Goal: Task Accomplishment & Management: Complete application form

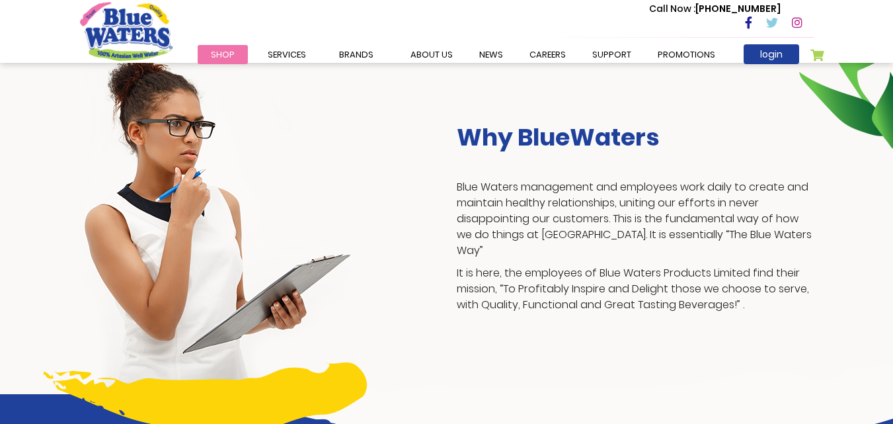
scroll to position [266, 0]
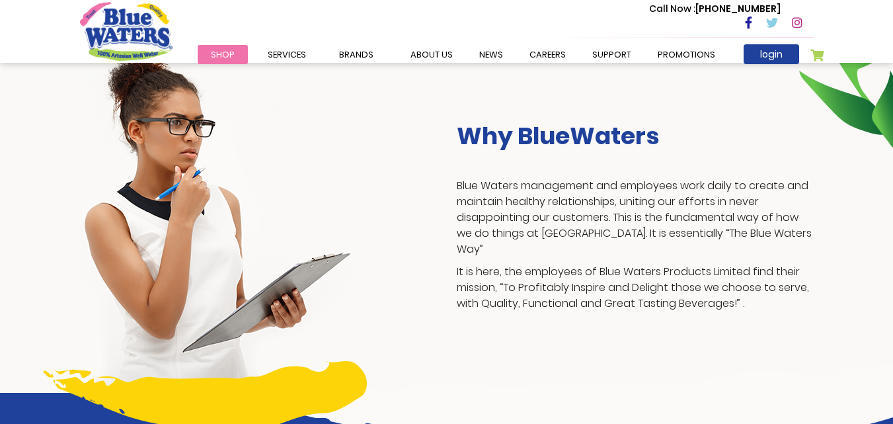
click at [0, 183] on div "Why BlueWaters Blue Waters management and employees work daily to create and ma…" at bounding box center [446, 196] width 893 height 394
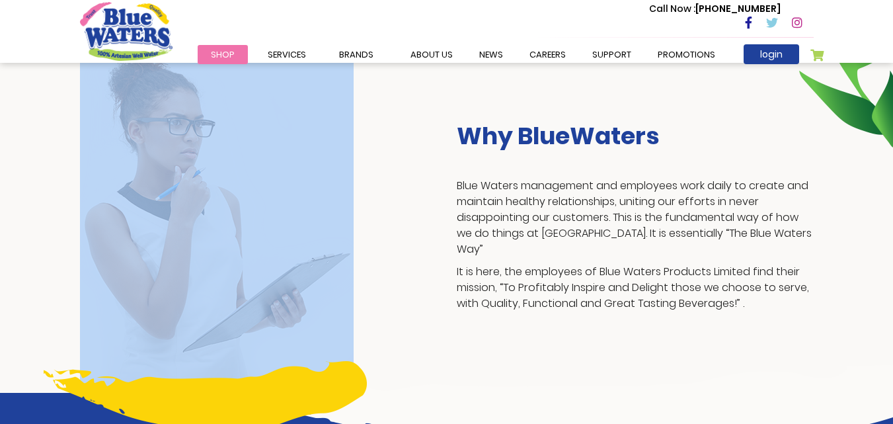
drag, startPoint x: 25, startPoint y: 216, endPoint x: 263, endPoint y: 215, distance: 237.9
click at [263, 215] on div "Why BlueWaters Blue Waters management and employees work daily to create and ma…" at bounding box center [446, 196] width 893 height 394
click at [204, 224] on img at bounding box center [217, 220] width 274 height 346
click at [362, 252] on div at bounding box center [258, 220] width 377 height 346
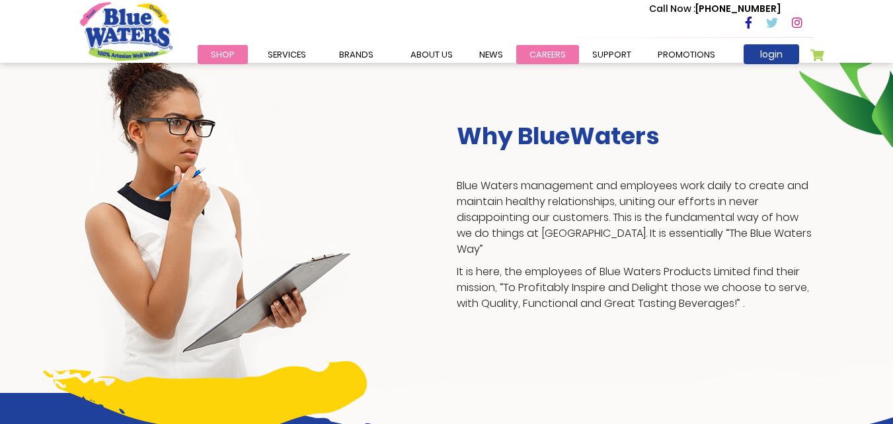
click at [546, 52] on link "careers" at bounding box center [547, 54] width 63 height 19
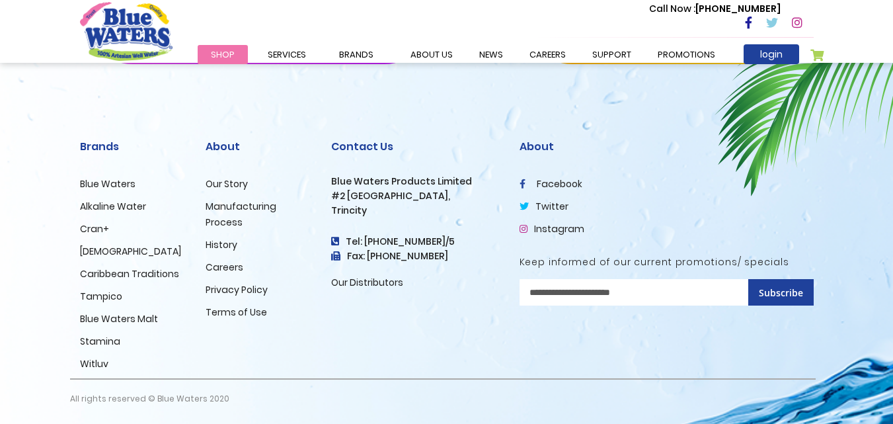
scroll to position [1406, 0]
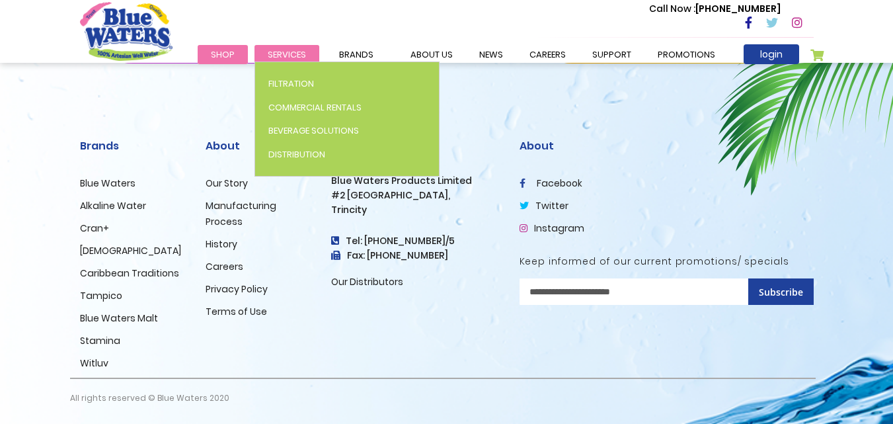
click at [288, 49] on span "Services" at bounding box center [287, 54] width 38 height 13
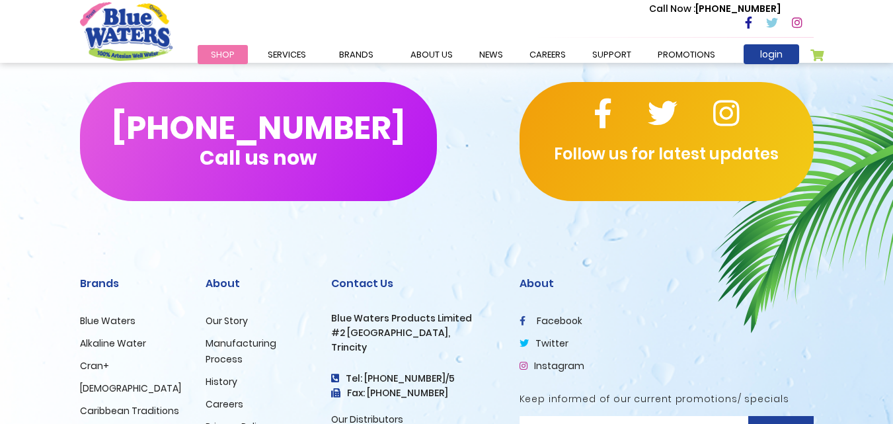
scroll to position [1388, 0]
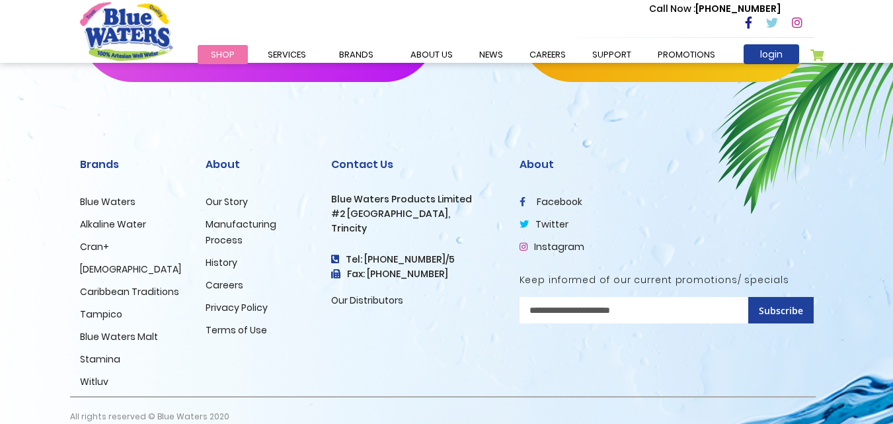
click at [346, 299] on link "Our Distributors" at bounding box center [367, 299] width 72 height 13
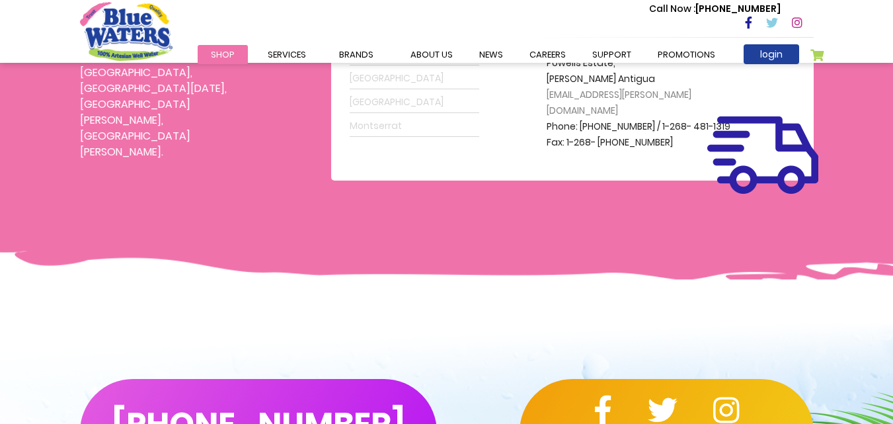
scroll to position [463, 0]
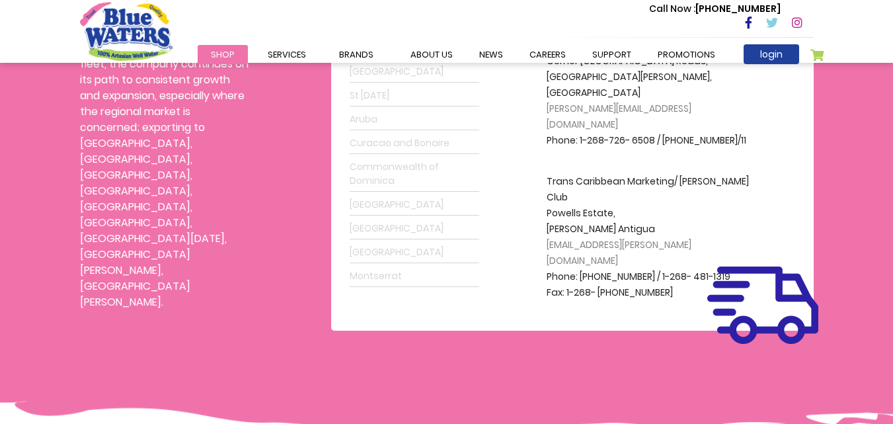
click at [404, 171] on link "Commonwealth of Dominica" at bounding box center [415, 174] width 130 height 35
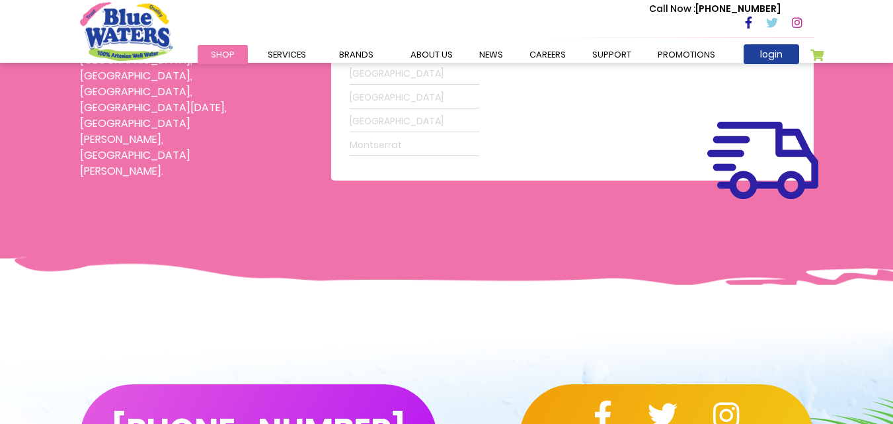
scroll to position [595, 0]
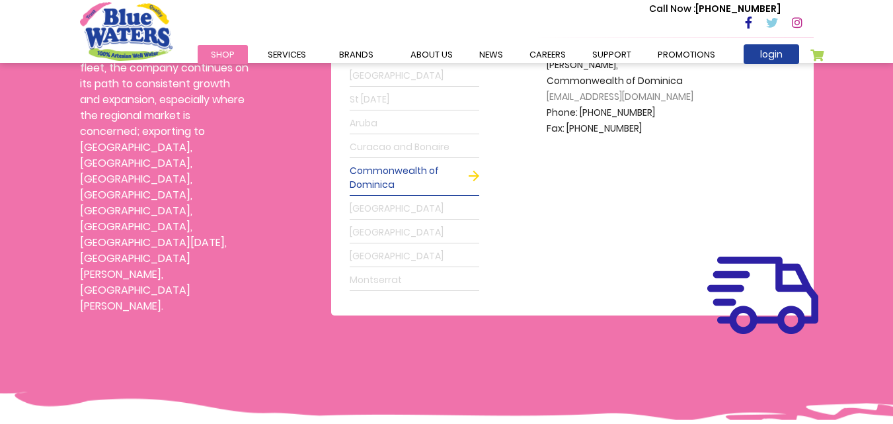
scroll to position [330, 0]
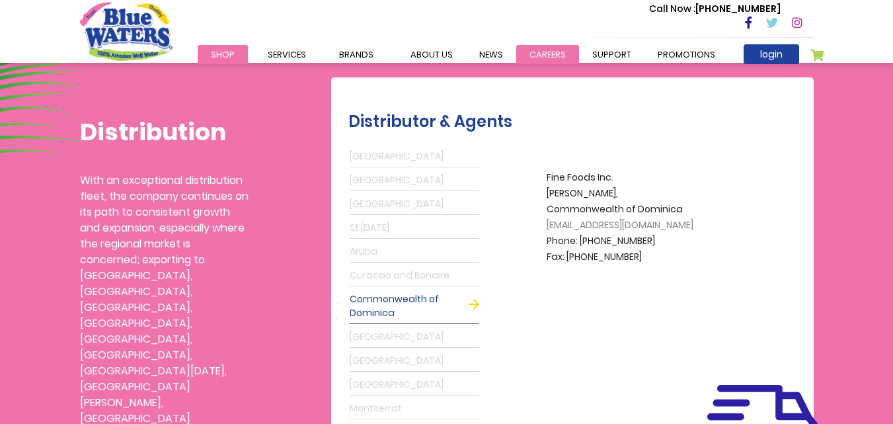
click at [539, 52] on link "careers" at bounding box center [547, 54] width 63 height 19
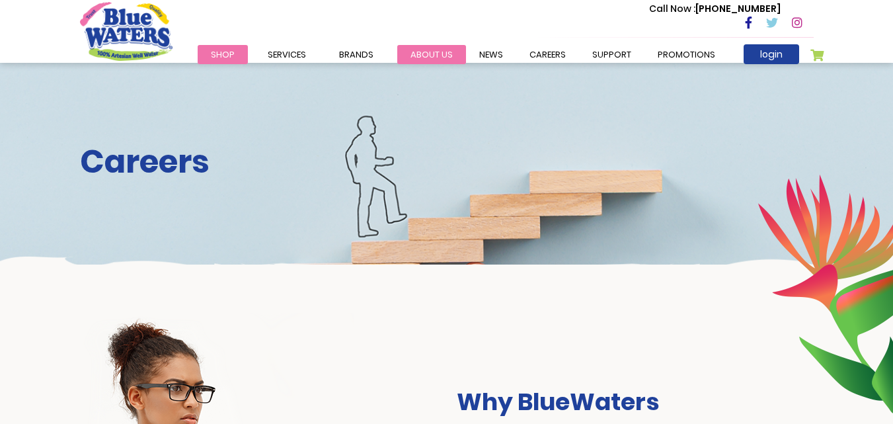
click at [439, 56] on link "about us" at bounding box center [431, 54] width 69 height 19
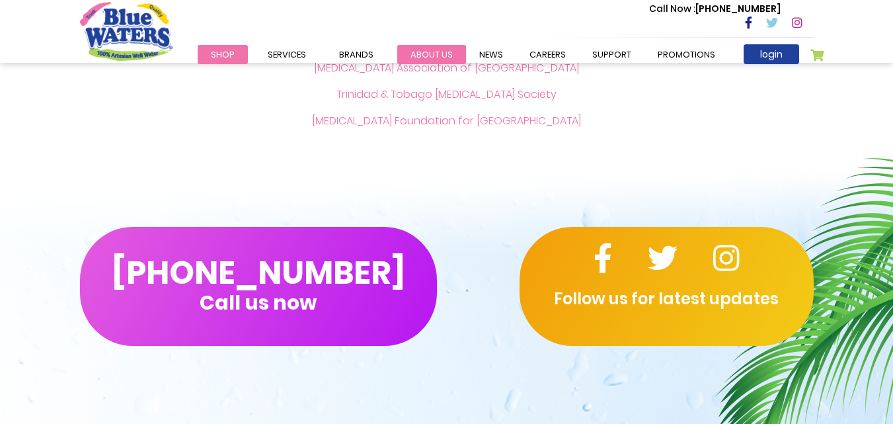
scroll to position [3040, 0]
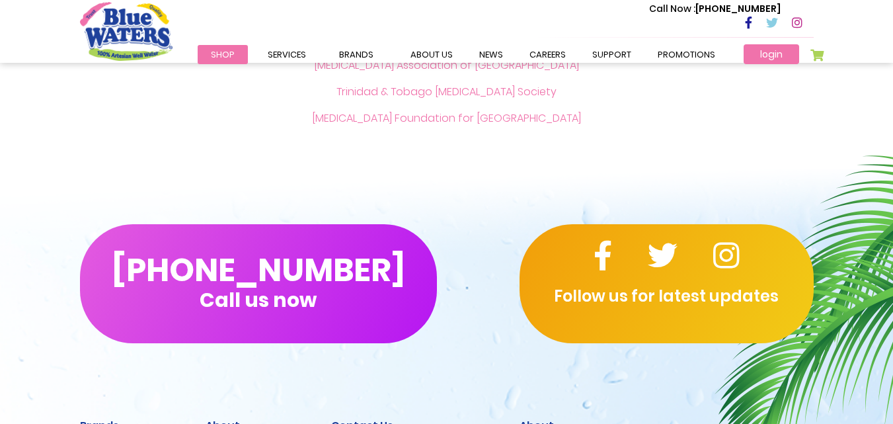
click at [786, 59] on link "login" at bounding box center [771, 54] width 56 height 20
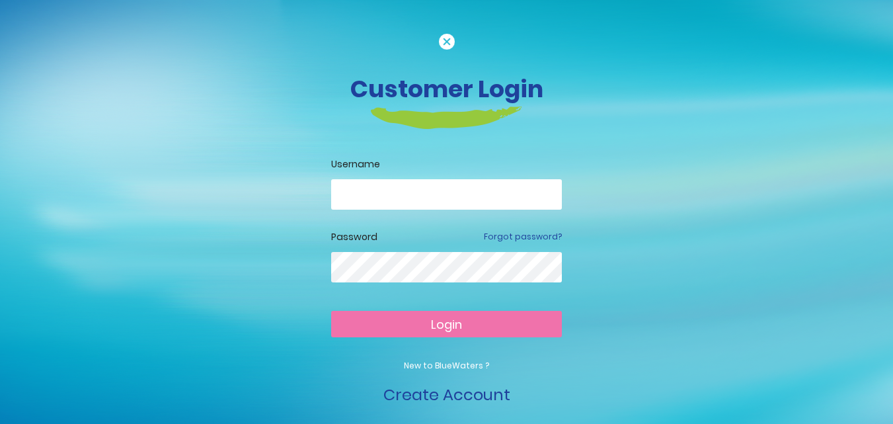
scroll to position [13, 0]
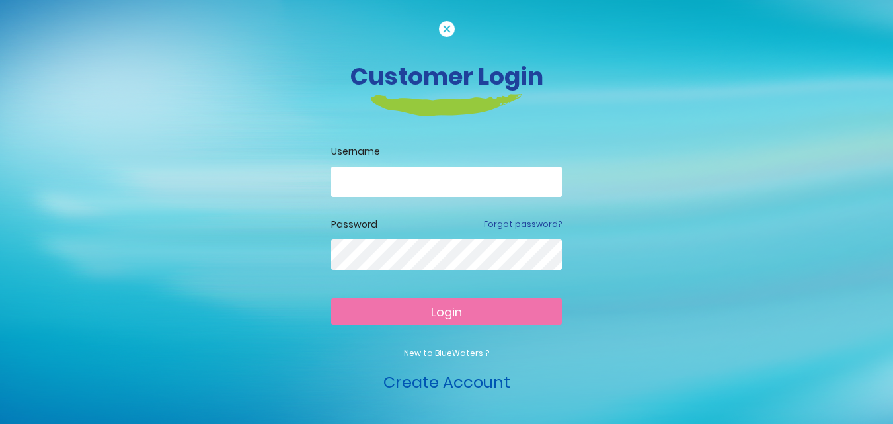
click at [453, 380] on link "Create Account" at bounding box center [446, 382] width 127 height 22
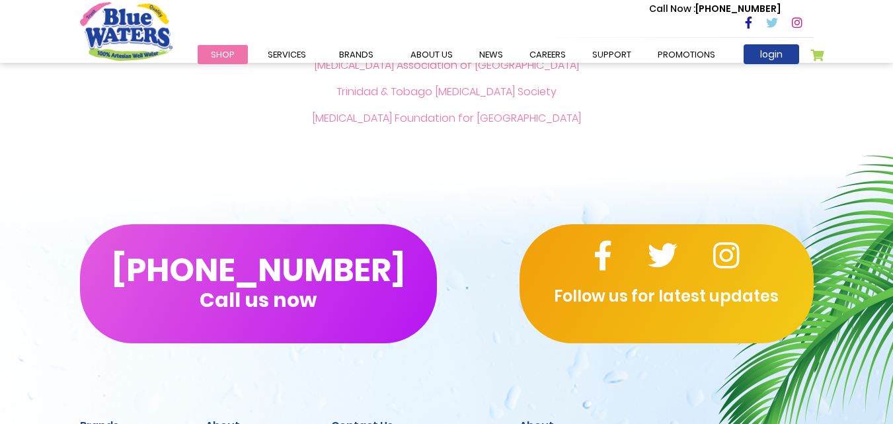
scroll to position [3040, 0]
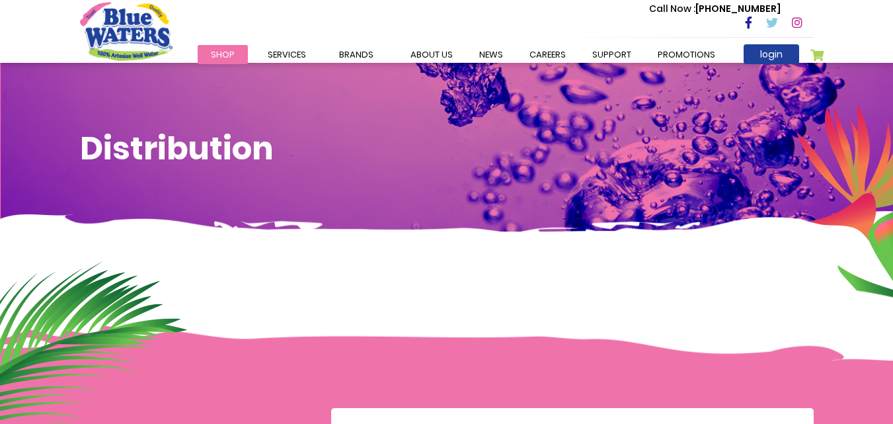
scroll to position [330, 0]
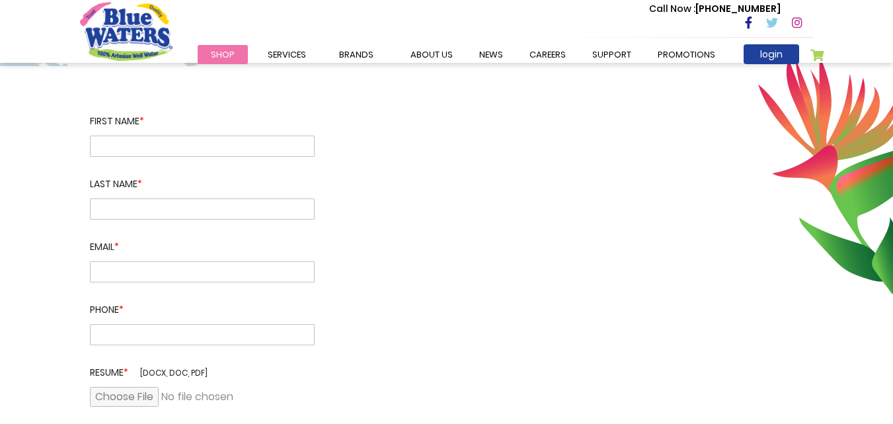
scroll to position [198, 0]
click at [111, 145] on input "text" at bounding box center [202, 145] width 225 height 21
type input "*****"
click at [153, 216] on input "text" at bounding box center [202, 208] width 225 height 21
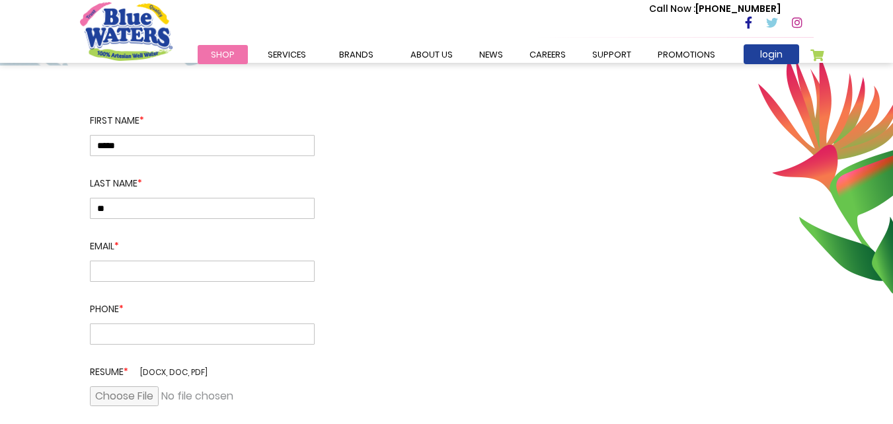
type input "*"
type input "*****"
click at [137, 267] on input "text" at bounding box center [202, 270] width 225 height 21
type input "**********"
click at [158, 328] on input "text" at bounding box center [202, 333] width 225 height 21
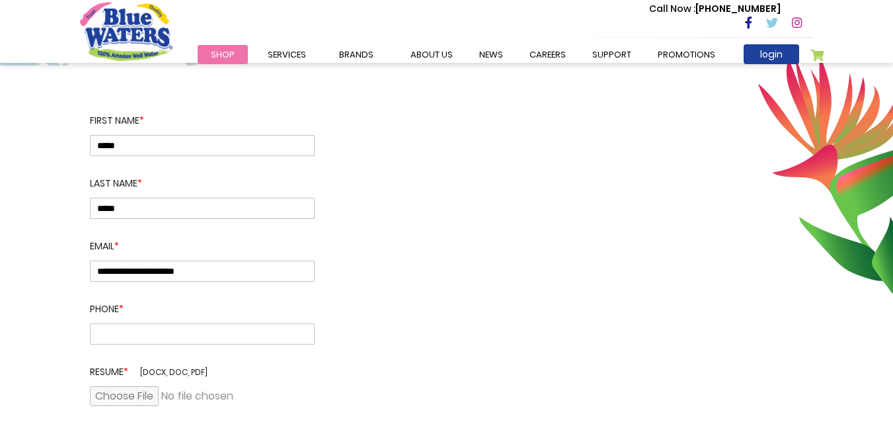
type input "**********"
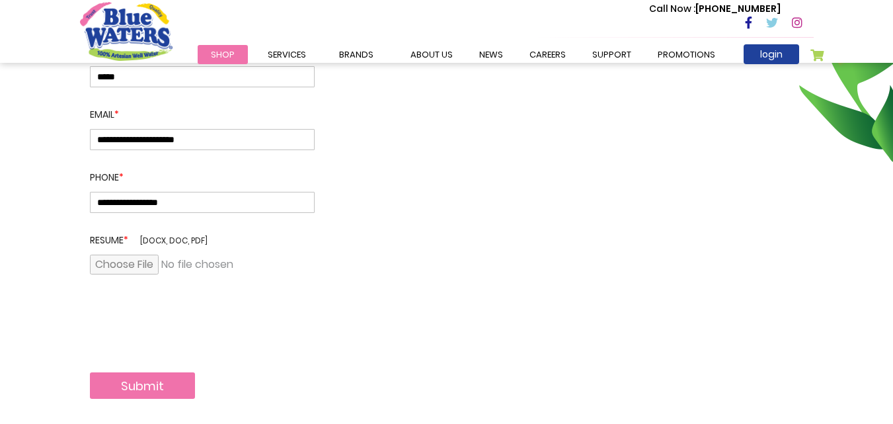
scroll to position [331, 0]
click at [152, 264] on input "file" at bounding box center [202, 264] width 225 height 20
type input "**********"
click at [144, 389] on button "Submit" at bounding box center [142, 384] width 105 height 26
